Goal: Information Seeking & Learning: Learn about a topic

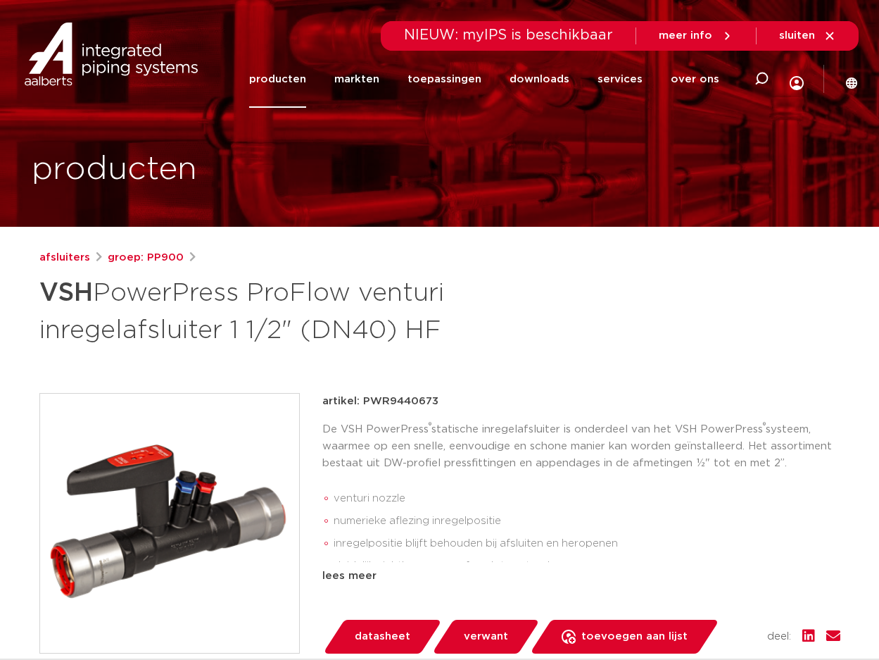
scroll to position [70, 0]
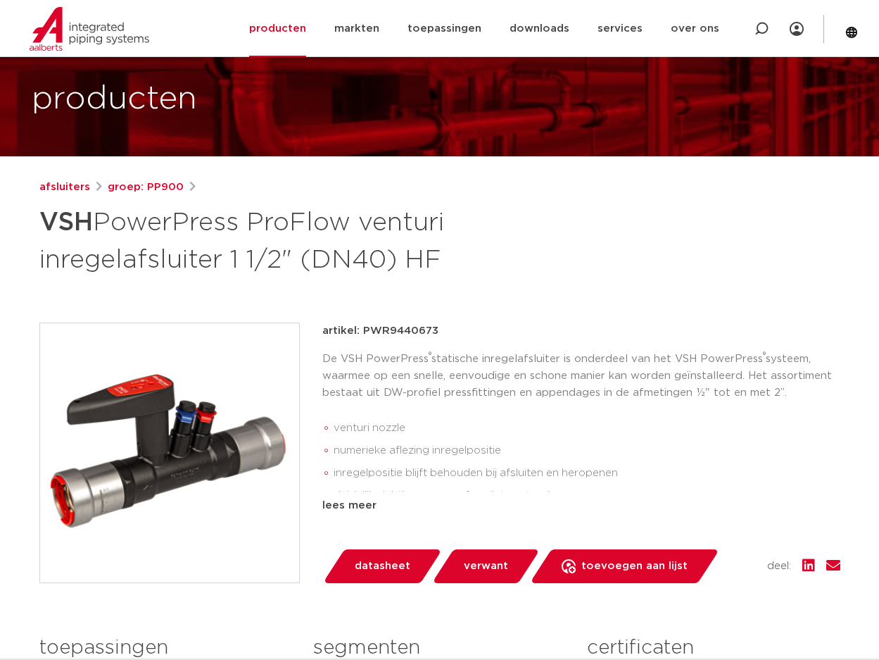
drag, startPoint x: 40, startPoint y: 218, endPoint x: 451, endPoint y: 260, distance: 412.6
click at [451, 260] on h1 "VSH PowerPress ProFlow venturi inregelafsluiter 1 1/2" (DN40) HF" at bounding box center [303, 239] width 529 height 76
copy h1 "VSH PowerPress ProFlow venturi inregelafsluiter 1 1/2" (DN40) HF"
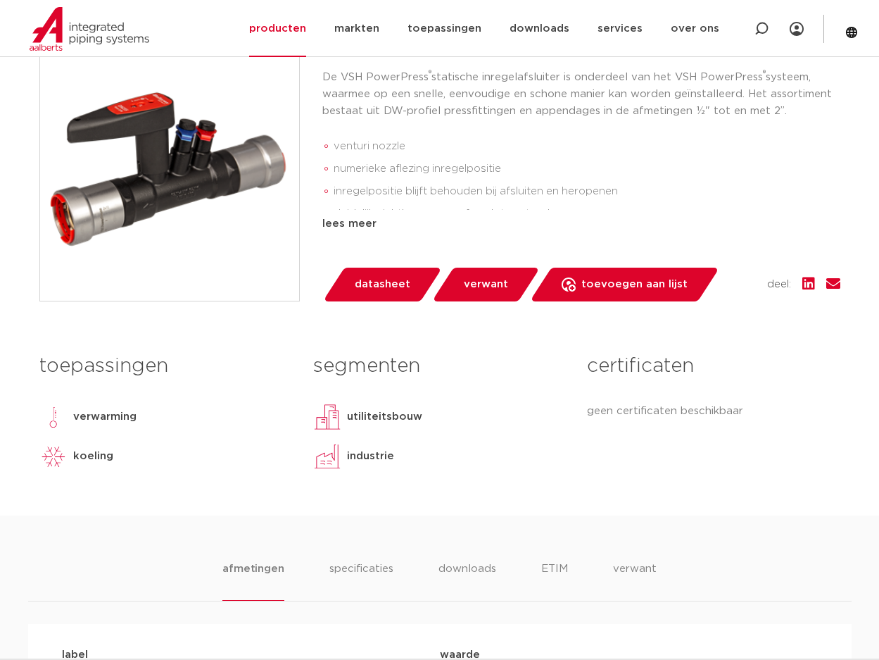
scroll to position [141, 0]
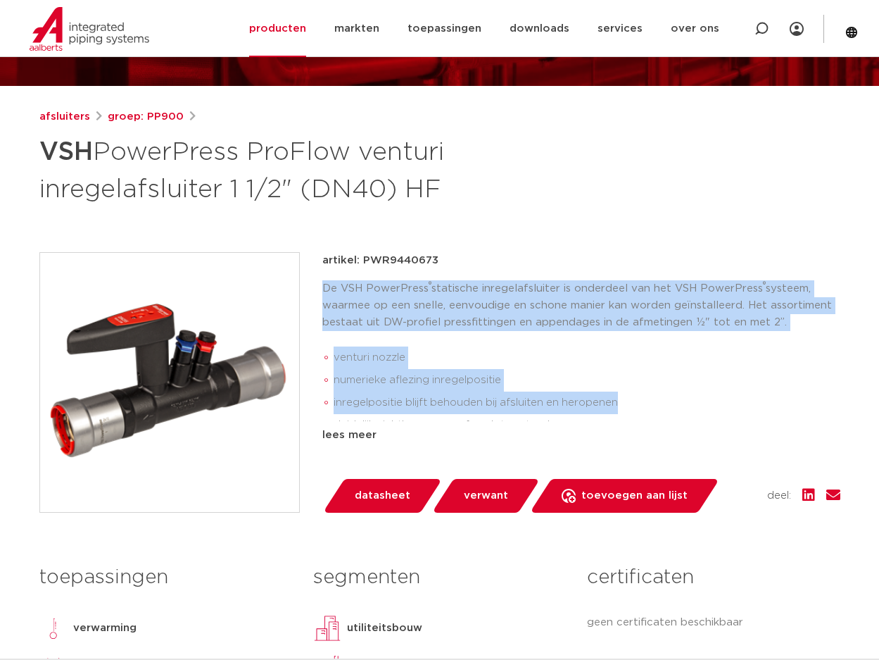
drag, startPoint x: 315, startPoint y: 285, endPoint x: 632, endPoint y: 406, distance: 339.2
click at [632, 406] on div "artikel: PWR9440673 De VSH PowerPress ® statische inregelafsluiter is onderdeel…" at bounding box center [439, 382] width 801 height 260
copy div "De VSH PowerPress ® statische inregelafsluiter is onderdeel van het VSH PowerPr…"
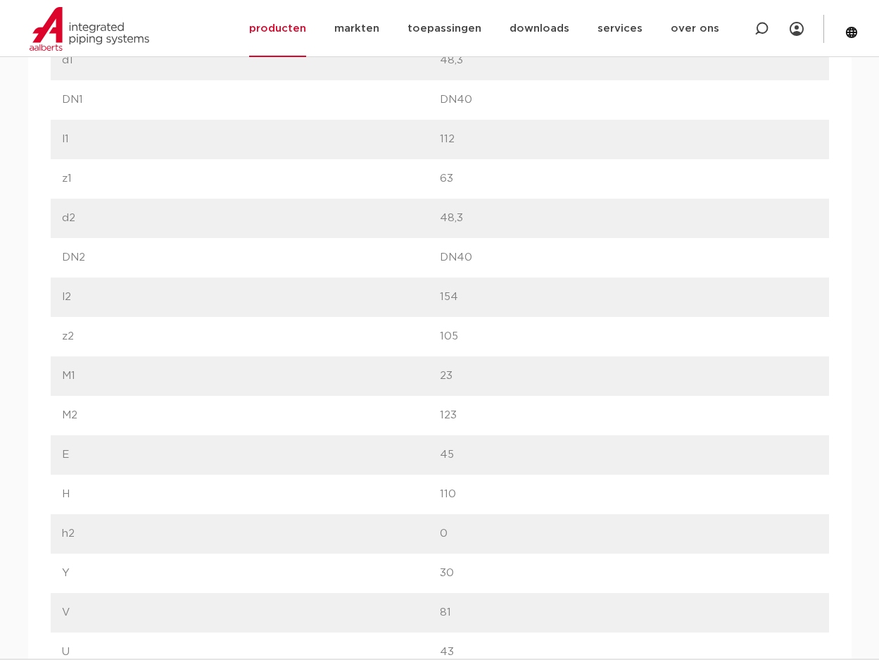
scroll to position [704, 0]
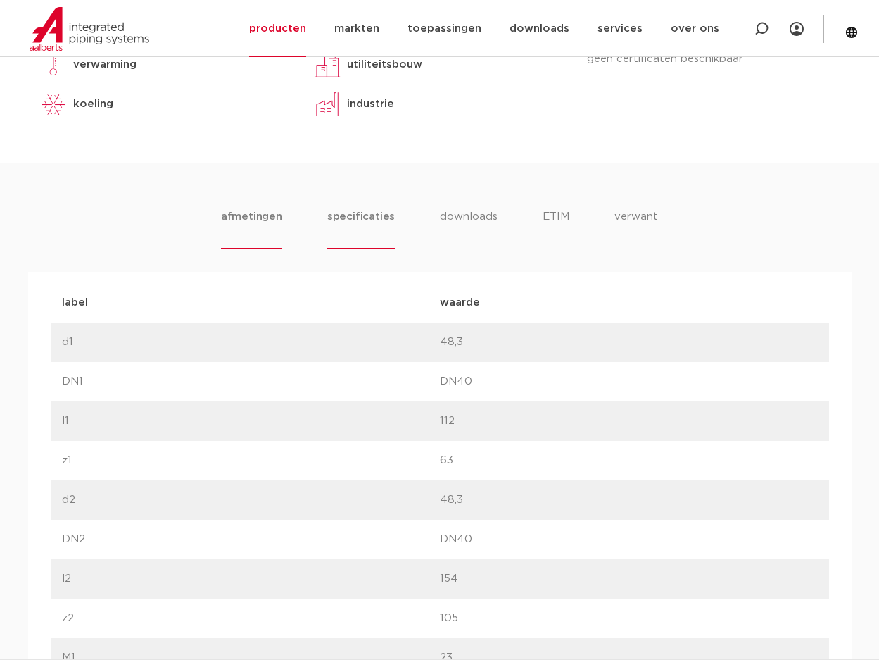
click at [376, 227] on li "specificaties" at bounding box center [361, 228] width 68 height 40
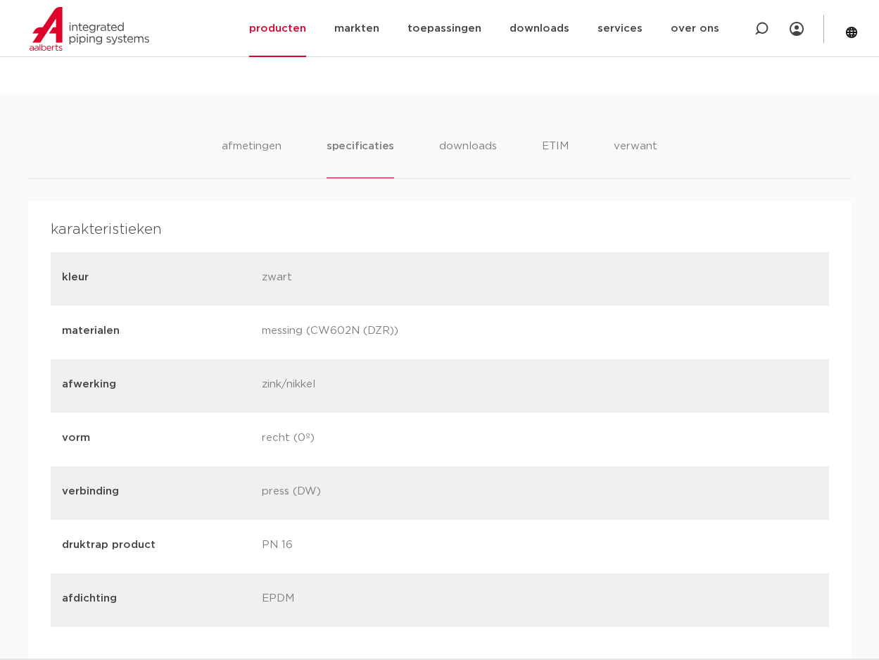
scroll to position [845, 0]
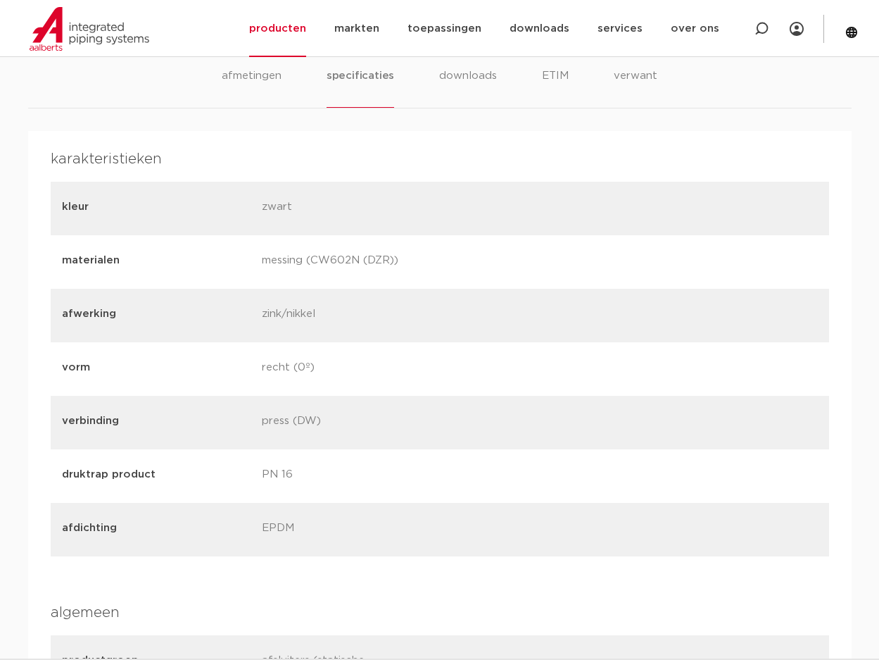
click at [340, 261] on p "messing (CW602N (DZR))" at bounding box center [356, 262] width 189 height 20
copy div "messing (CW602N (DZR))"
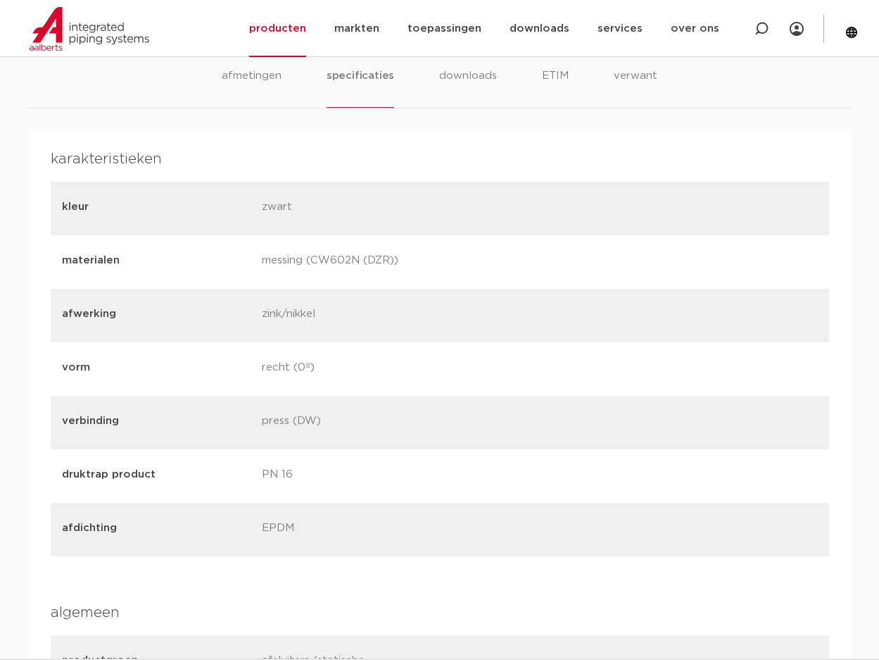
click at [299, 315] on p "zink/nikkel" at bounding box center [356, 316] width 189 height 20
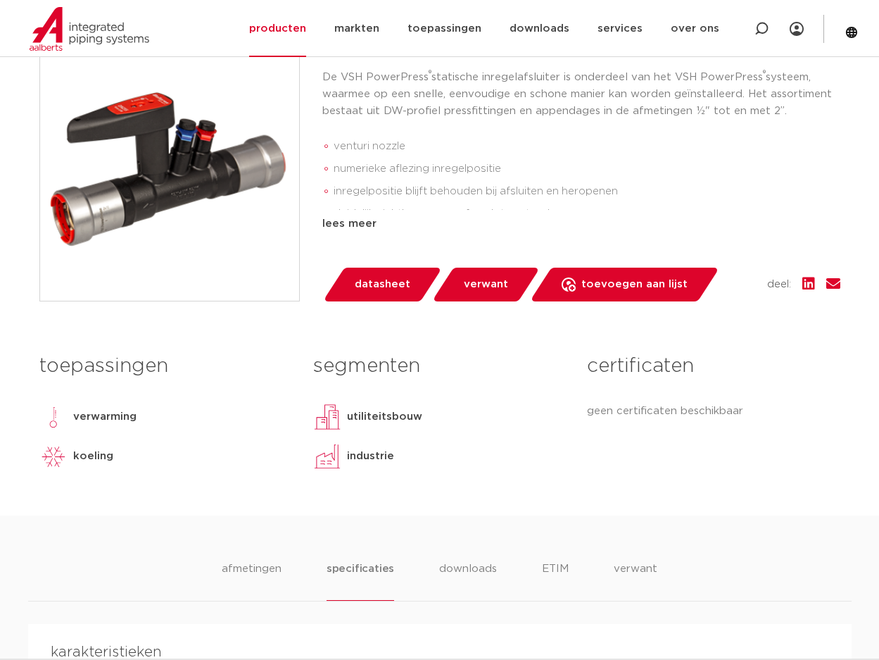
scroll to position [282, 0]
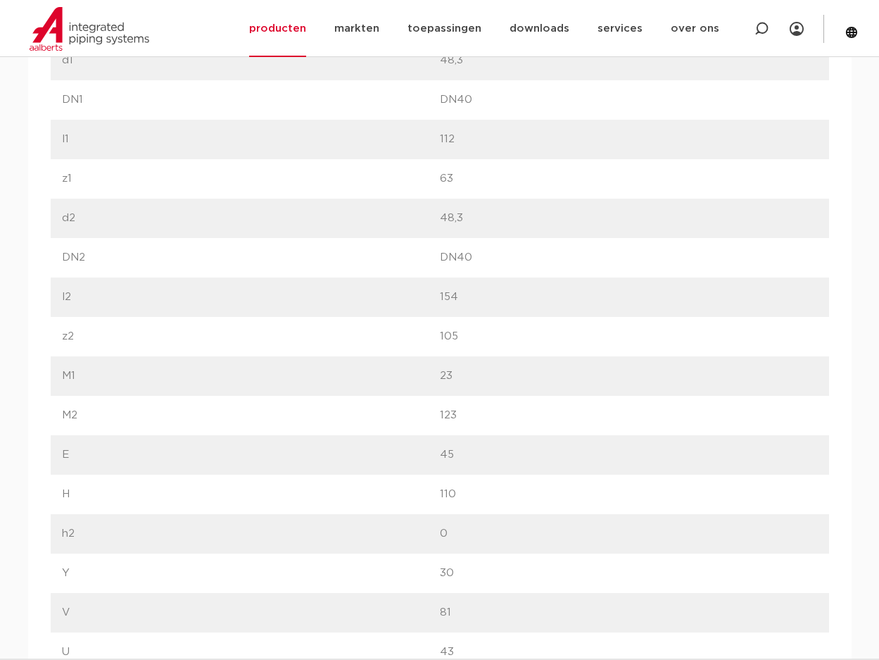
scroll to position [634, 0]
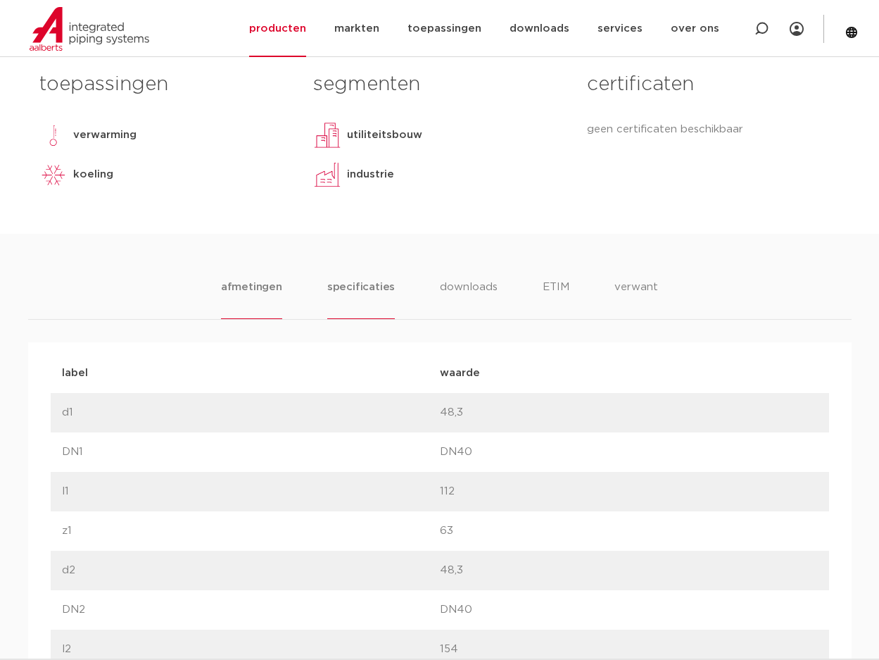
click at [341, 289] on li "specificaties" at bounding box center [361, 299] width 68 height 40
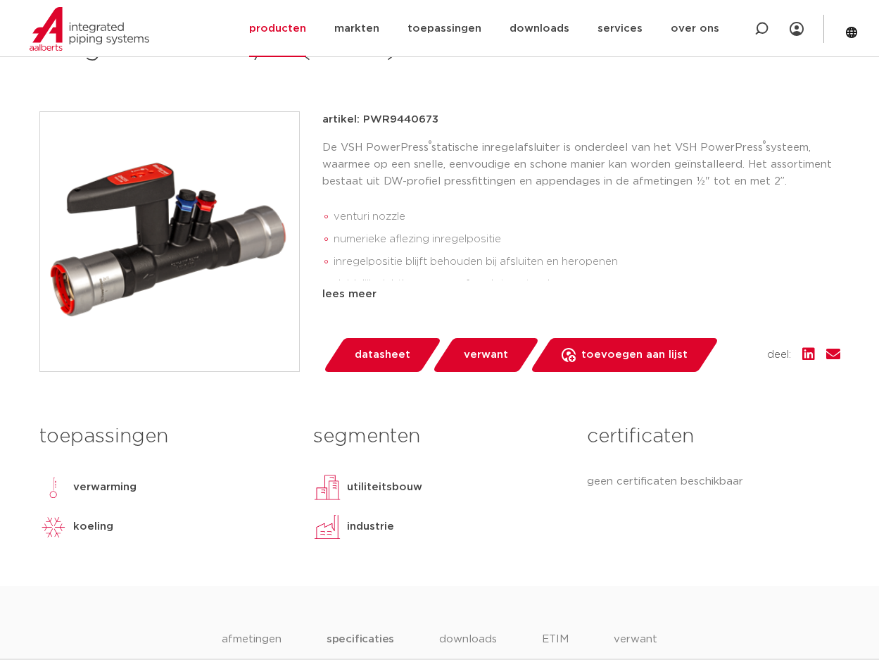
scroll to position [211, 0]
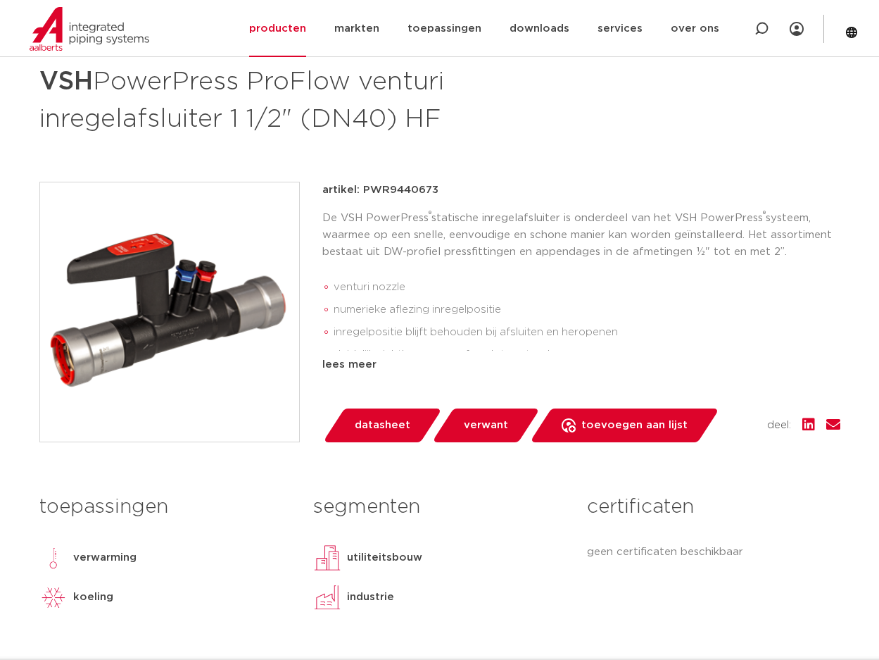
click at [383, 189] on p "artikel: PWR9440673" at bounding box center [380, 190] width 116 height 17
click at [383, 190] on p "artikel: PWR9440673" at bounding box center [380, 190] width 116 height 17
copy p "PWR9440673"
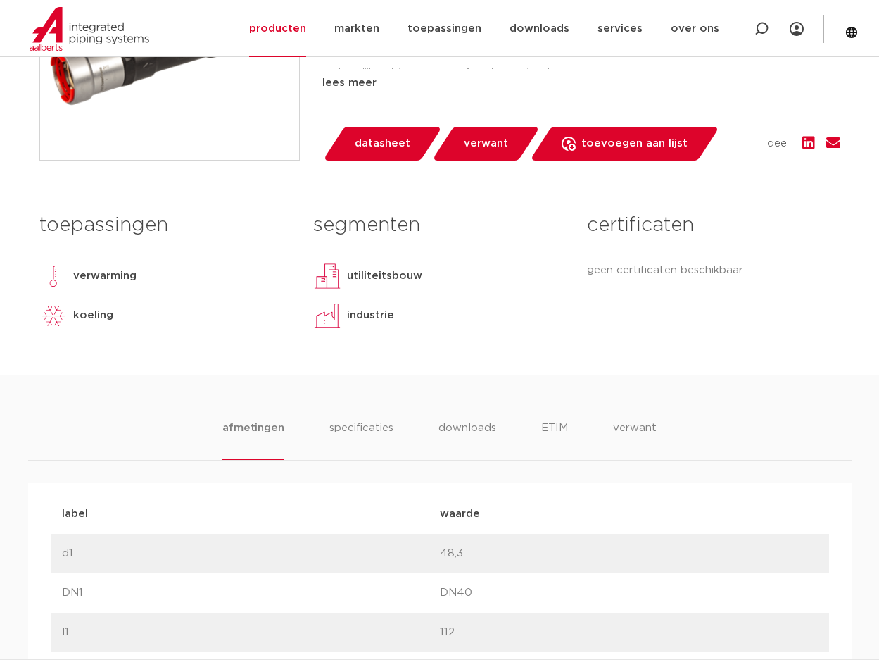
scroll to position [634, 0]
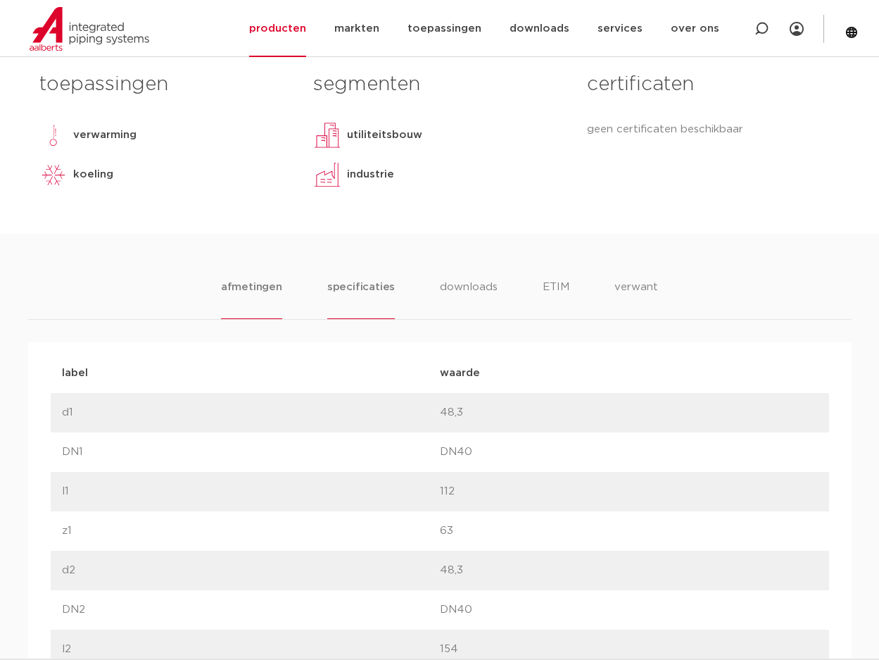
click at [370, 289] on li "specificaties" at bounding box center [361, 299] width 68 height 40
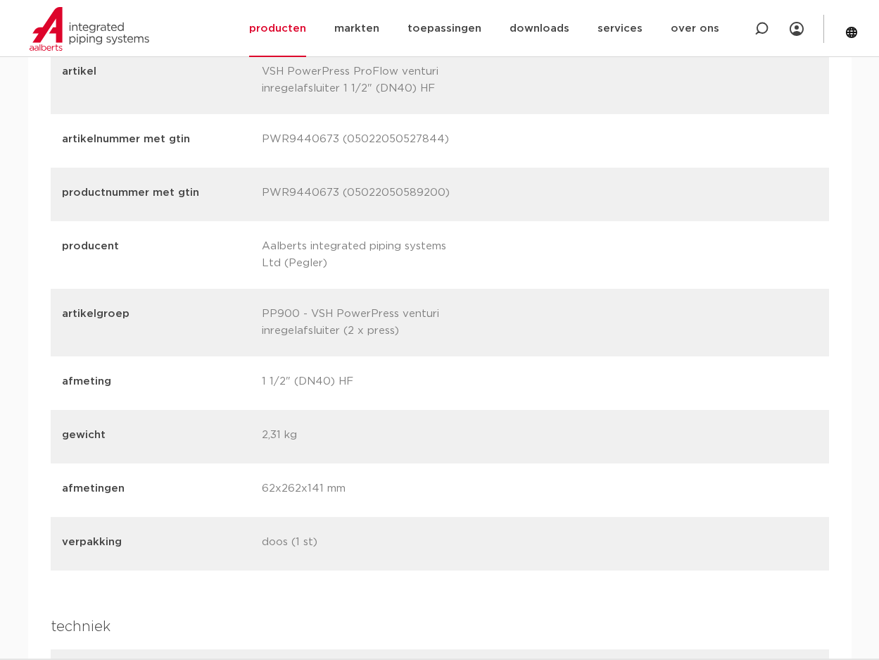
scroll to position [1831, 0]
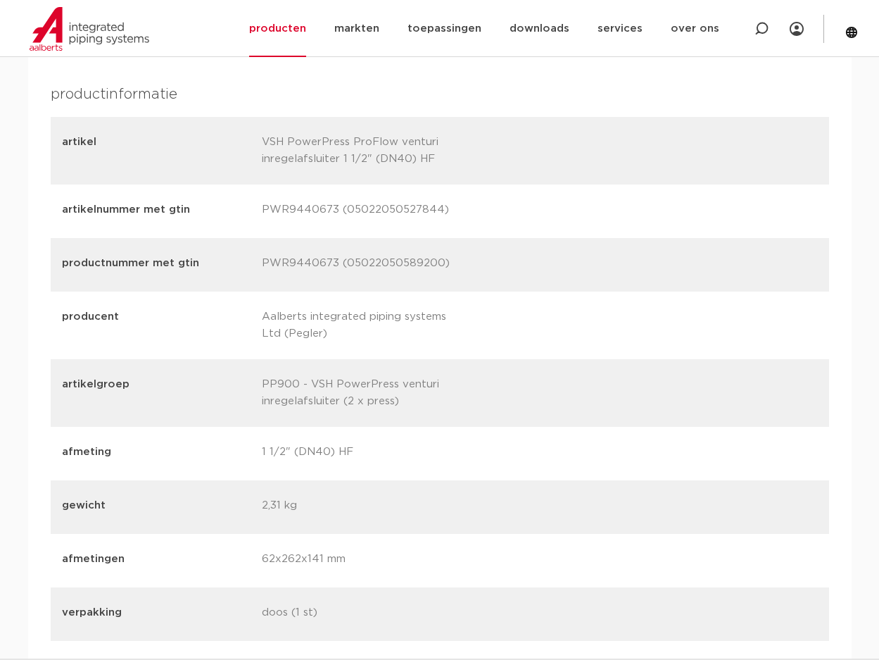
drag, startPoint x: 353, startPoint y: 213, endPoint x: 433, endPoint y: 215, distance: 80.3
click at [440, 218] on p "PWR9440673 (05022050527844)" at bounding box center [356, 211] width 189 height 20
copy p "5022050527844"
drag, startPoint x: 356, startPoint y: 265, endPoint x: 440, endPoint y: 260, distance: 84.6
click at [440, 260] on p "PWR9440673 (05022050589200)" at bounding box center [356, 265] width 189 height 20
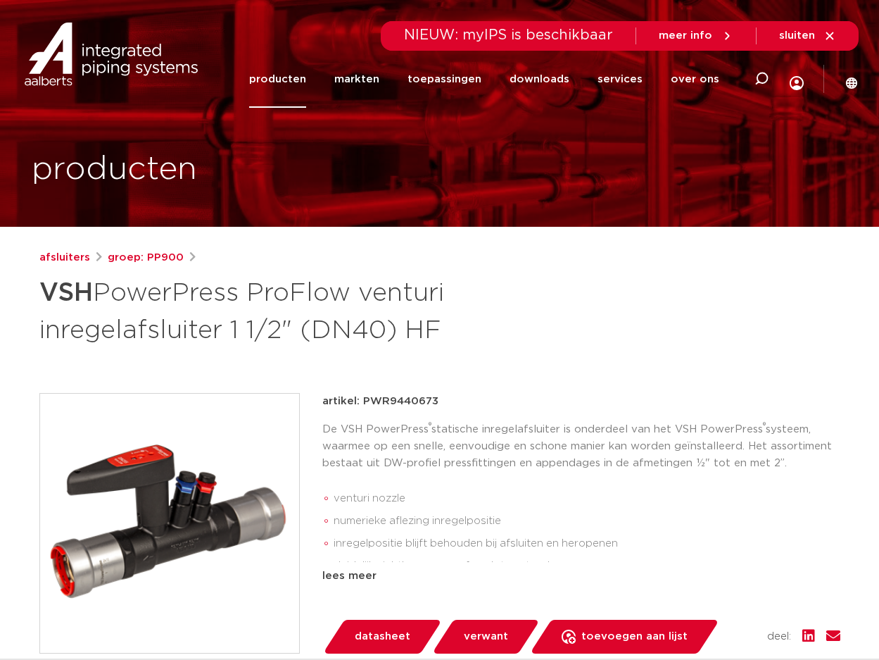
click at [191, 487] on img at bounding box center [169, 523] width 259 height 259
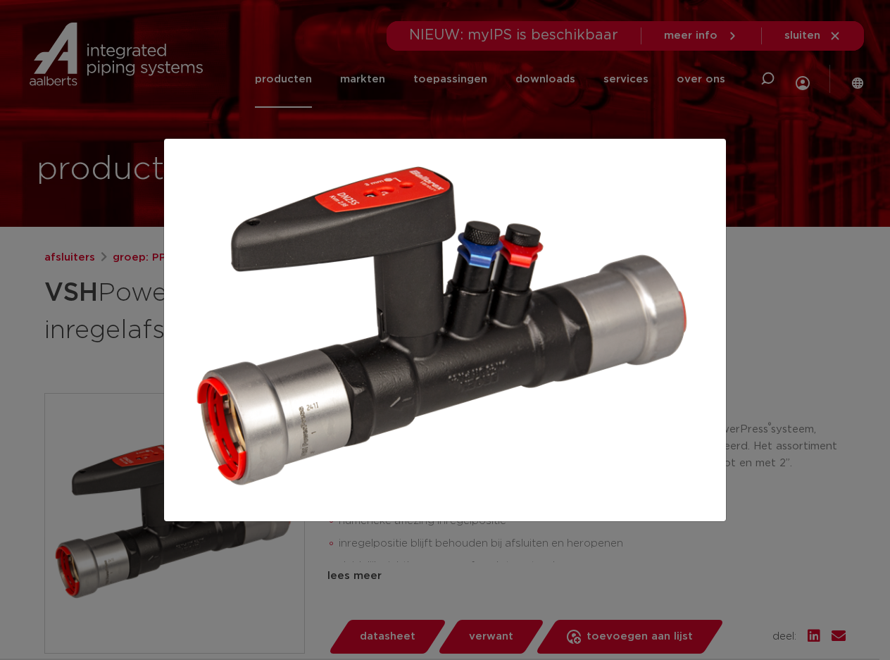
click at [779, 345] on div at bounding box center [445, 330] width 890 height 660
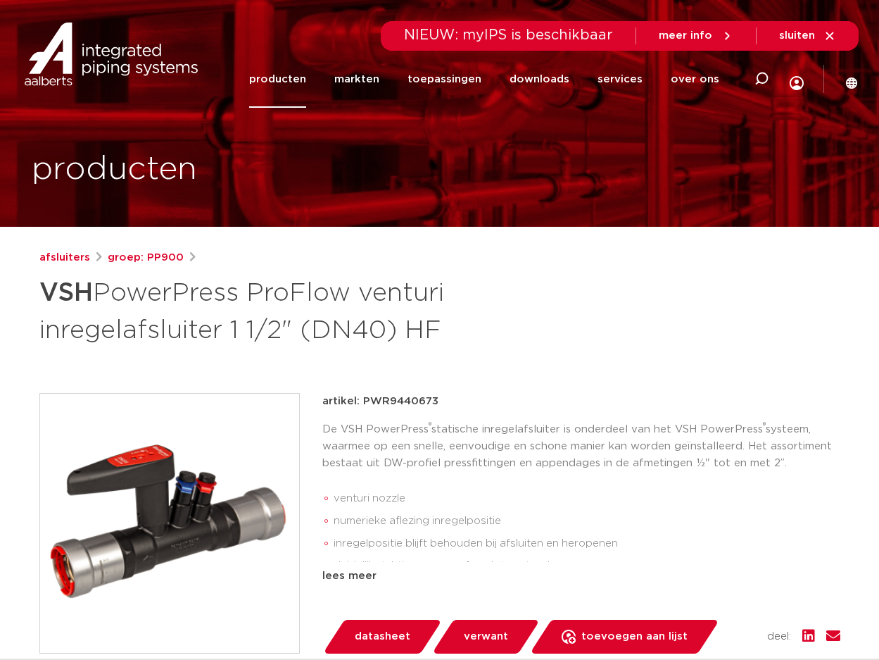
click at [397, 398] on p "artikel: PWR9440673" at bounding box center [380, 401] width 116 height 17
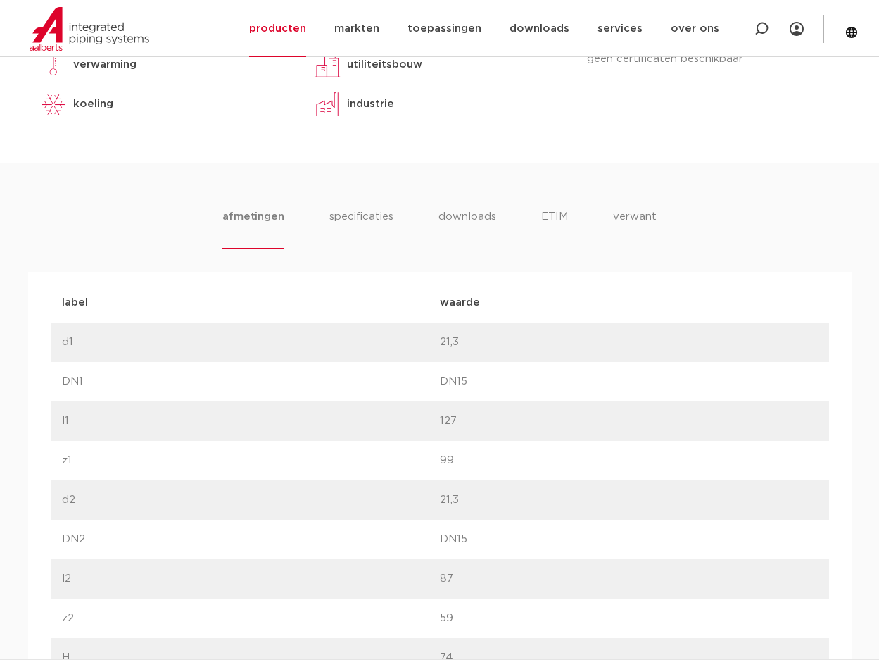
scroll to position [493, 0]
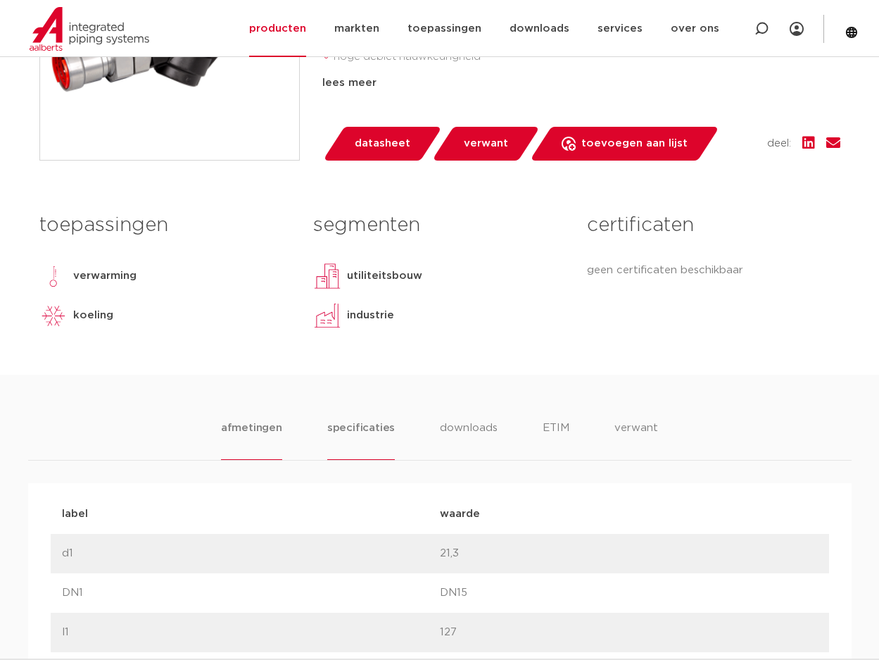
click at [356, 425] on li "specificaties" at bounding box center [361, 440] width 68 height 40
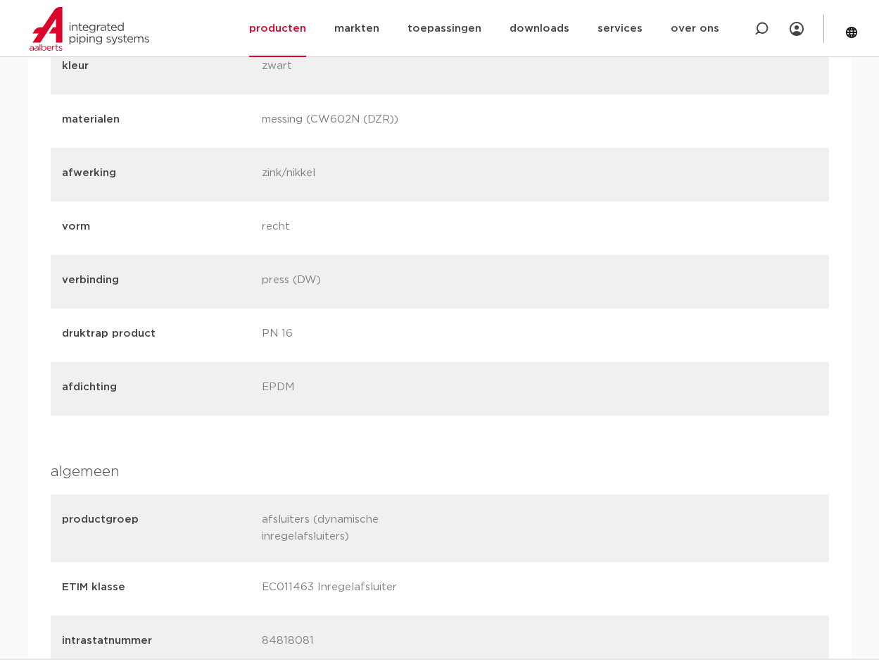
scroll to position [1126, 0]
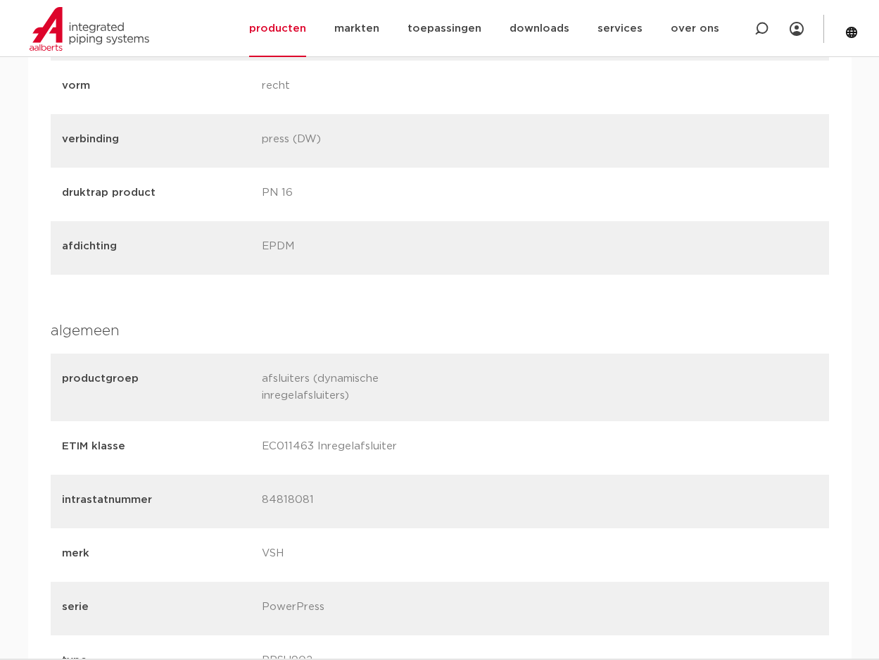
click at [286, 498] on p "84818081" at bounding box center [356, 501] width 189 height 20
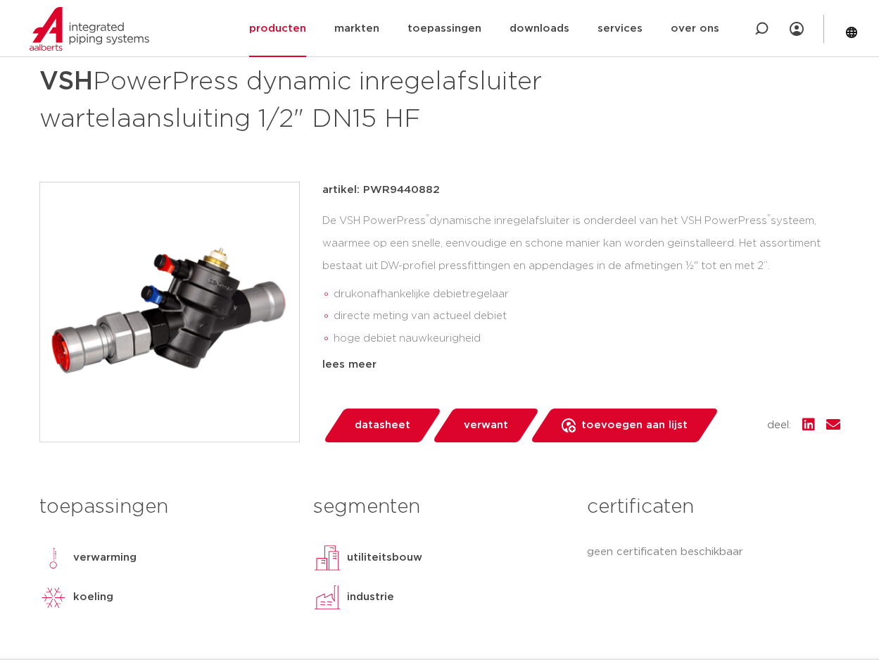
scroll to position [634, 0]
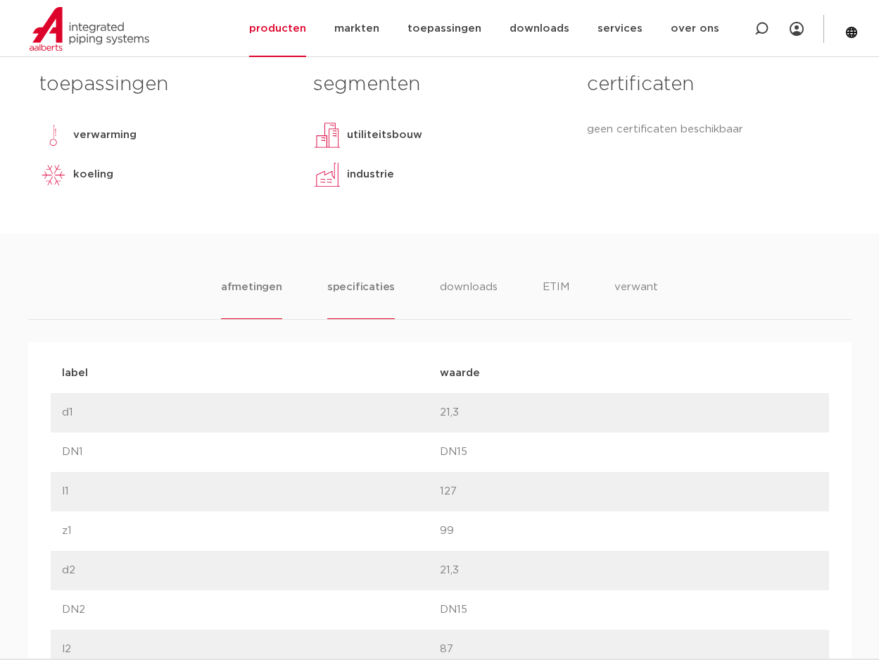
click at [337, 294] on li "specificaties" at bounding box center [361, 299] width 68 height 40
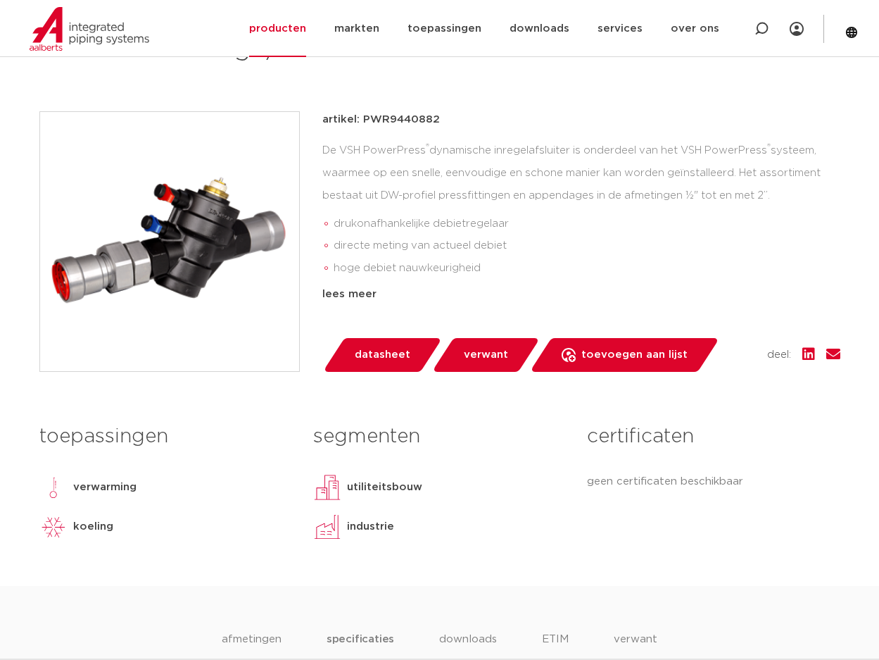
scroll to position [211, 0]
